Goal: Ask a question: Seek information or help from site administrators or community

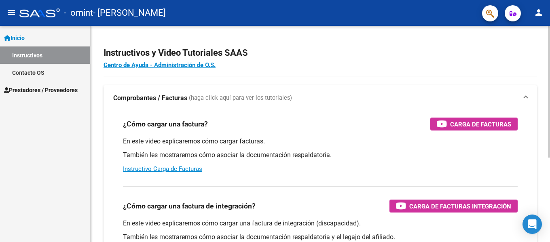
click at [334, 80] on div "Instructivos y Video Tutoriales SAAS Centro de Ayuda - Administración de O.S. C…" at bounding box center [321, 203] width 460 height 355
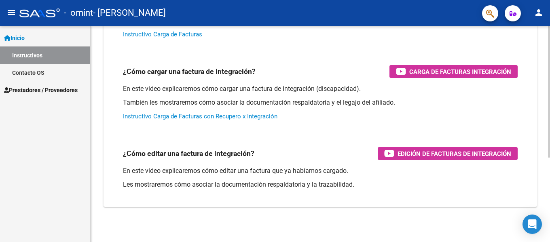
scroll to position [138, 0]
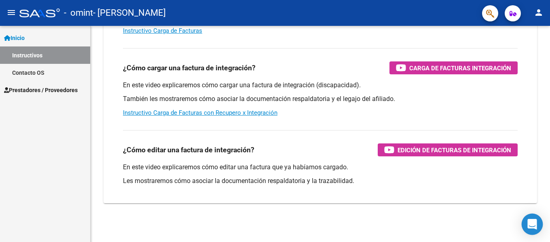
click at [532, 223] on icon "Open Intercom Messenger" at bounding box center [532, 224] width 9 height 11
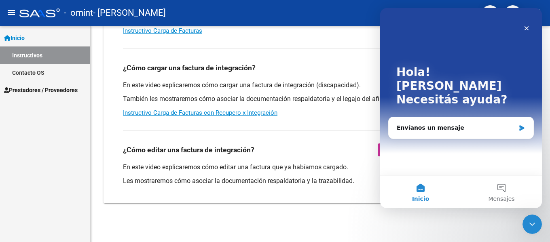
scroll to position [0, 0]
click at [442, 124] on div "Envíanos un mensaje" at bounding box center [456, 128] width 119 height 8
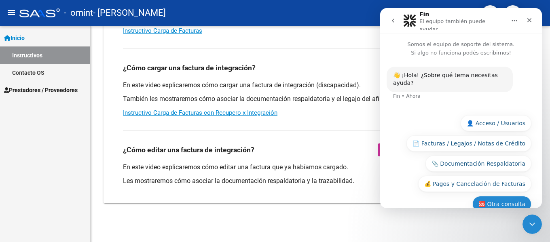
click at [497, 196] on button "🆘 Otra consulta" at bounding box center [501, 204] width 59 height 16
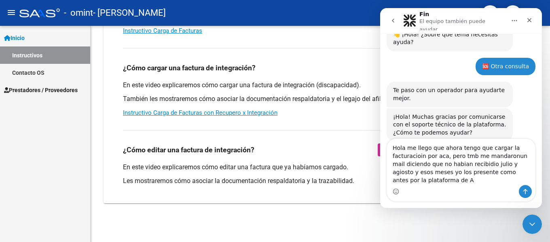
scroll to position [49, 0]
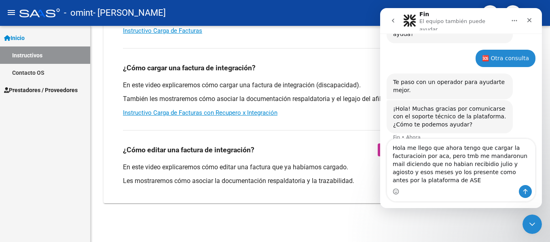
type textarea "Hola me llego que ahora tengo que cargar la facturacioin por aca, pero tmb me m…"
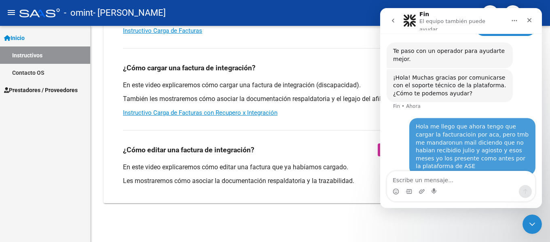
scroll to position [81, 0]
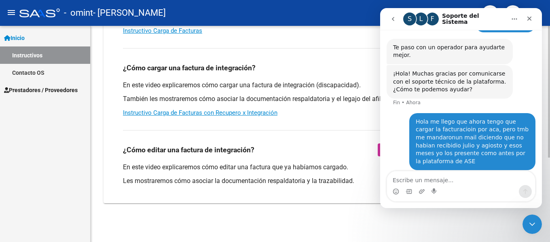
click at [298, 37] on div "¿Cómo cargar una factura? Carga de Facturas En este video explicaremos cómo car…" at bounding box center [320, 7] width 414 height 69
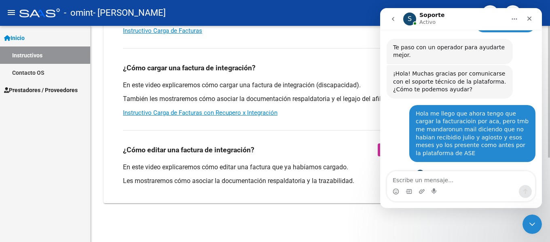
click at [281, 224] on div "Instructivos y Video Tutoriales SAAS Centro de Ayuda - Administración de O.S. C…" at bounding box center [321, 65] width 460 height 355
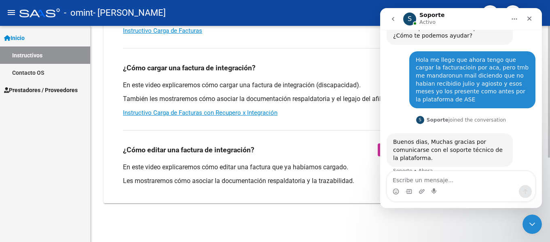
scroll to position [139, 0]
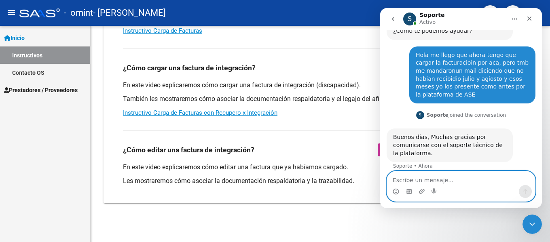
click at [422, 180] on textarea "Escribe un mensaje..." at bounding box center [461, 179] width 148 height 14
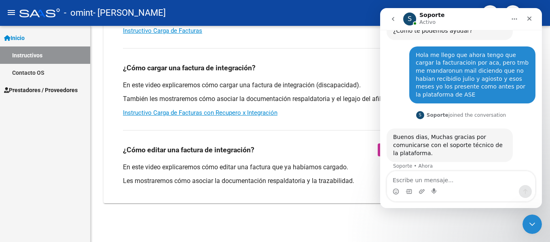
click at [395, 17] on icon "go back" at bounding box center [393, 19] width 6 height 6
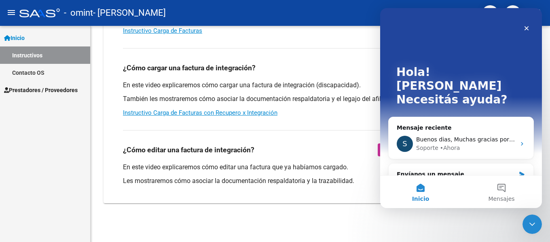
click at [424, 192] on button "Inicio" at bounding box center [420, 192] width 81 height 32
click at [527, 25] on icon "Cerrar" at bounding box center [526, 28] width 6 height 6
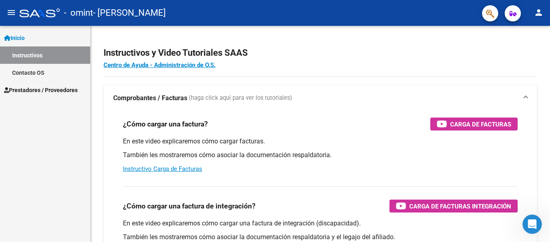
click at [17, 89] on span "Prestadores / Proveedores" at bounding box center [41, 90] width 74 height 9
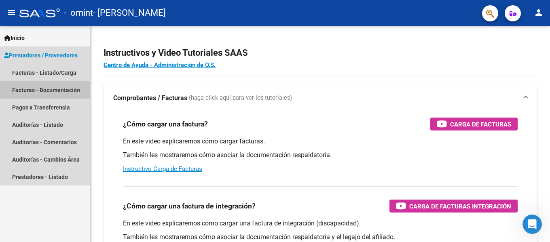
click at [60, 89] on link "Facturas - Documentación" at bounding box center [45, 89] width 90 height 17
